Goal: Information Seeking & Learning: Check status

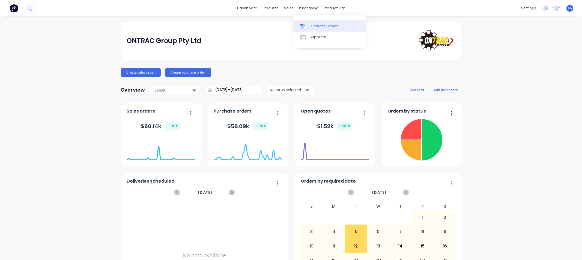
click at [311, 25] on div "Purchase Orders" at bounding box center [324, 26] width 29 height 5
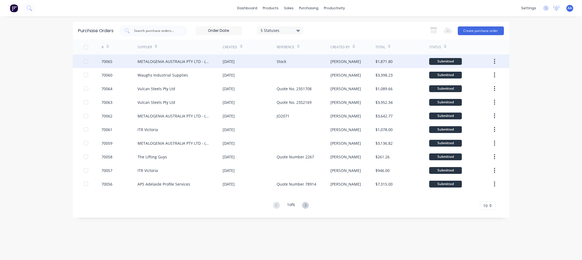
click at [235, 61] on div "[DATE]" at bounding box center [229, 62] width 12 height 6
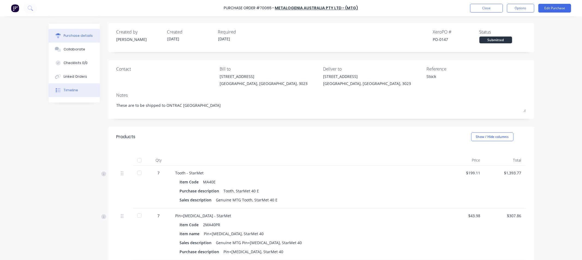
click at [72, 92] on div "Timeline" at bounding box center [71, 90] width 14 height 5
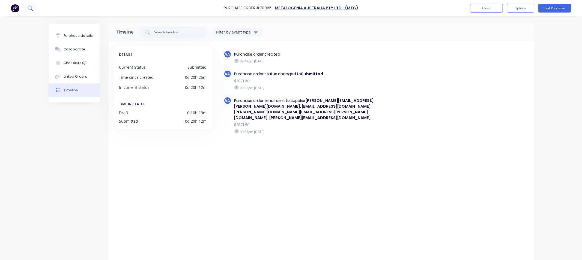
click at [29, 10] on icon at bounding box center [30, 7] width 5 height 5
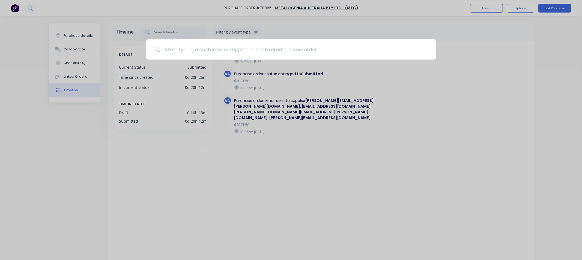
click at [197, 50] on input at bounding box center [293, 49] width 267 height 20
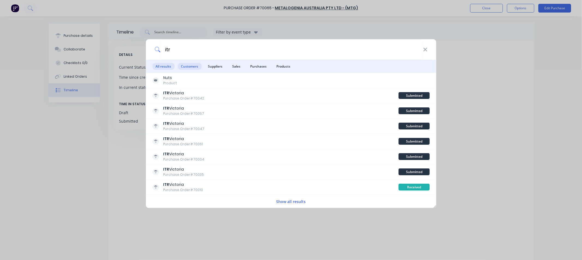
type input "itr"
click at [182, 67] on span "Customers" at bounding box center [190, 66] width 24 height 7
click at [213, 69] on span "Suppliers" at bounding box center [215, 66] width 21 height 7
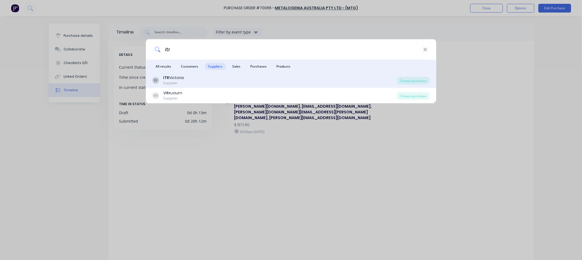
click at [170, 79] on div "ITR Victoria" at bounding box center [173, 78] width 21 height 6
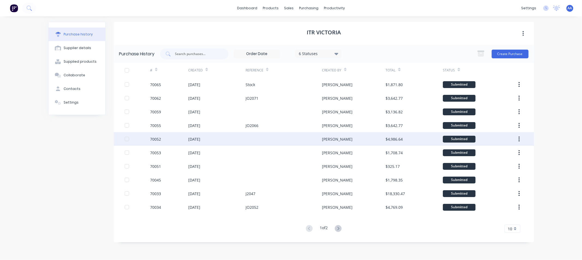
click at [155, 138] on div "70052" at bounding box center [155, 139] width 11 height 6
click at [200, 139] on div "[DATE]" at bounding box center [194, 139] width 12 height 6
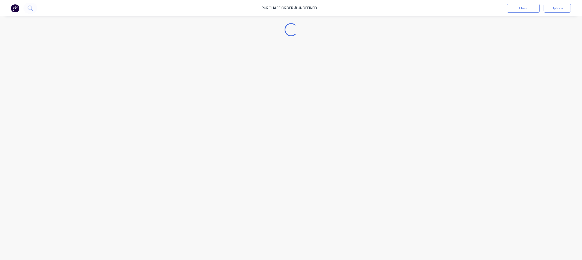
type textarea "x"
